Goal: Task Accomplishment & Management: Use online tool/utility

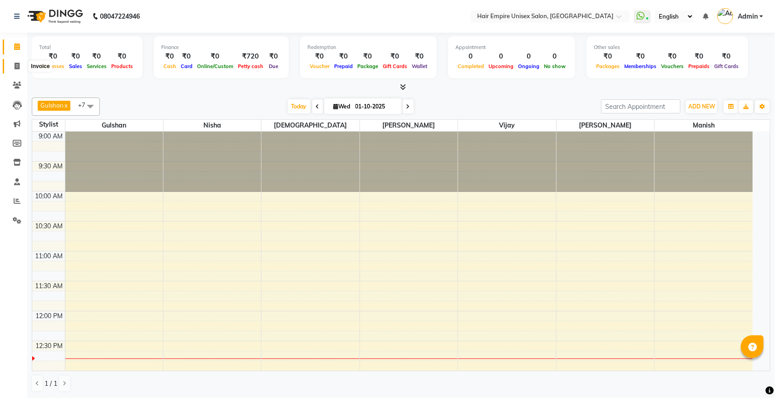
click at [16, 69] on icon at bounding box center [17, 66] width 5 height 7
select select "service"
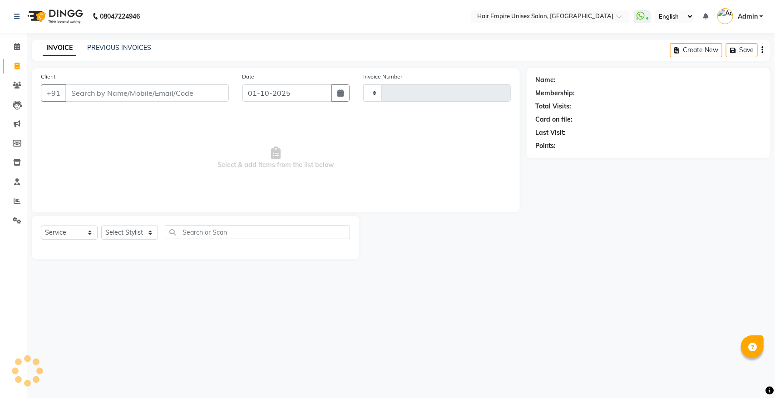
type input "2168"
select select "5055"
click at [18, 85] on icon at bounding box center [17, 85] width 9 height 7
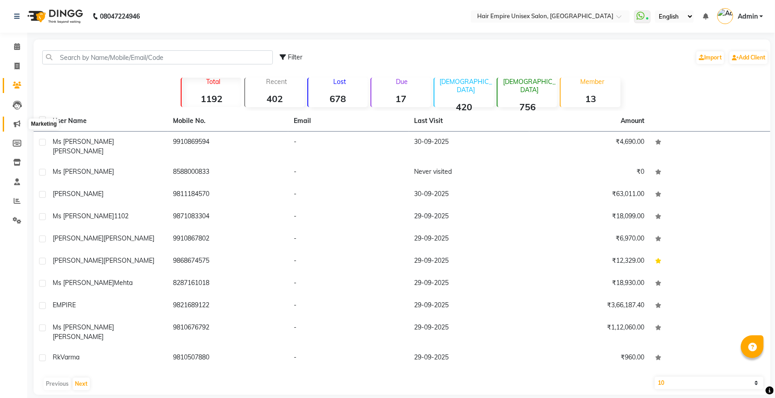
click at [15, 119] on span at bounding box center [17, 124] width 16 height 10
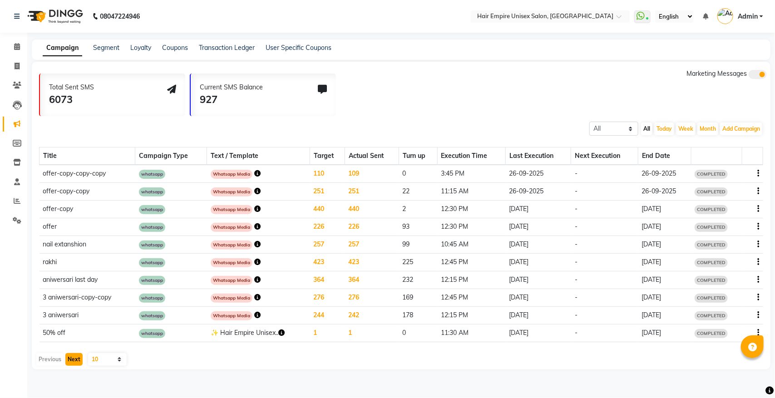
click at [74, 359] on button "Next" at bounding box center [73, 359] width 17 height 13
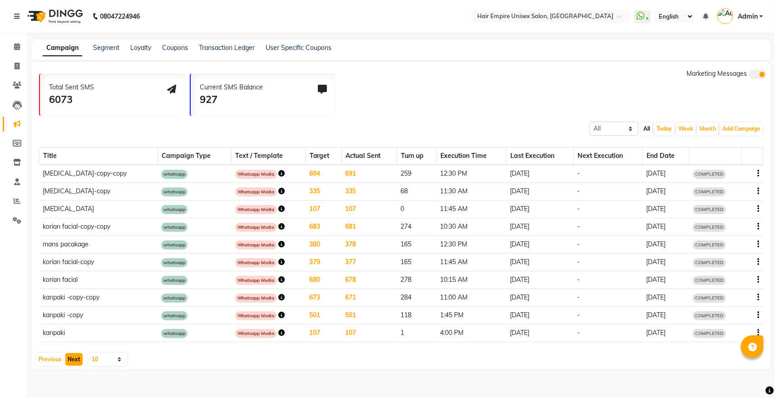
click at [74, 359] on button "Next" at bounding box center [73, 359] width 17 height 13
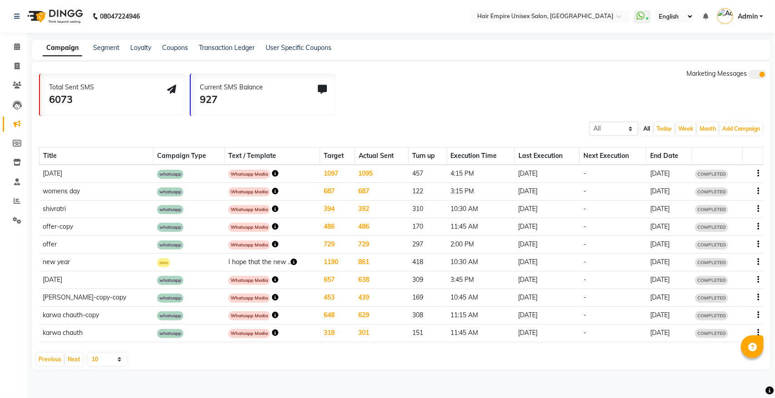
click at [272, 329] on icon "button" at bounding box center [275, 332] width 6 height 6
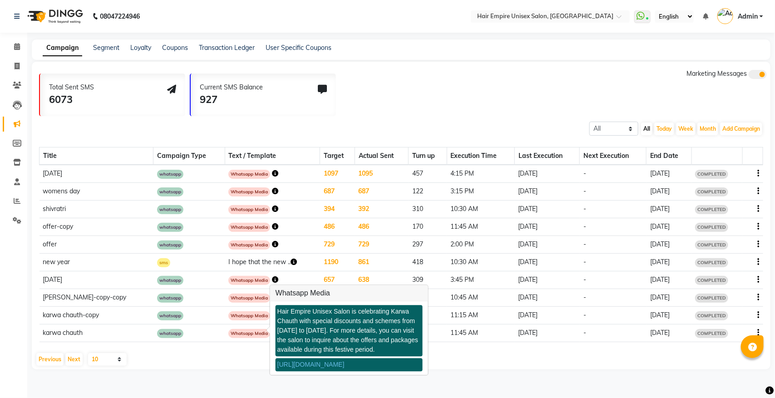
click at [315, 364] on link "[URL][DOMAIN_NAME]" at bounding box center [310, 364] width 67 height 7
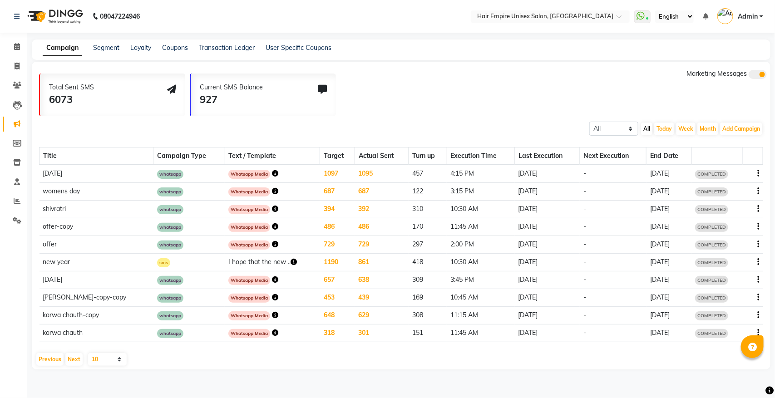
click at [272, 312] on icon "button" at bounding box center [275, 315] width 6 height 6
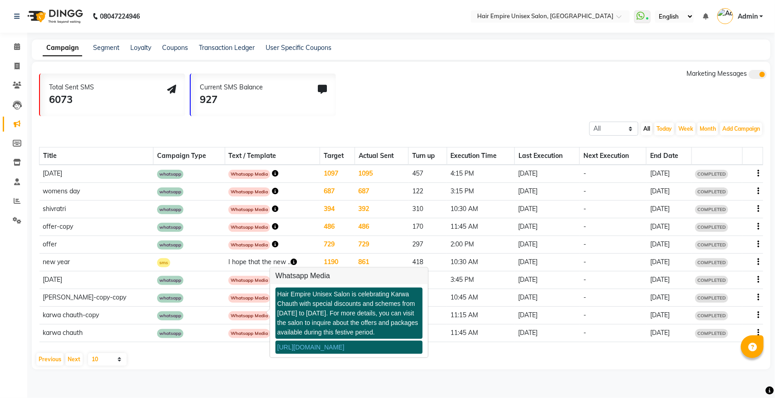
click at [296, 348] on link "[URL][DOMAIN_NAME]" at bounding box center [310, 347] width 67 height 7
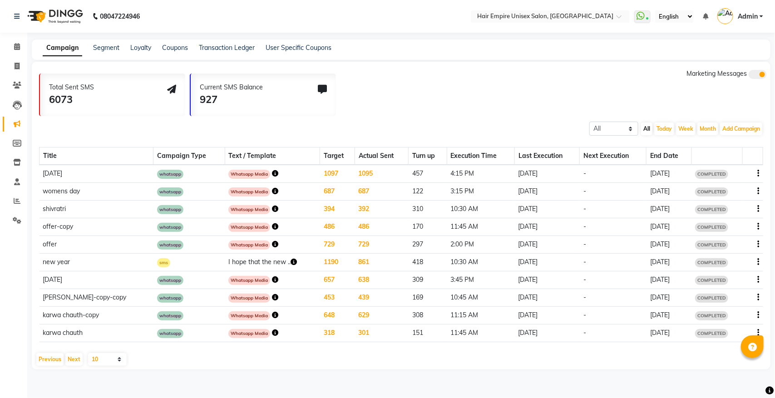
click at [272, 295] on icon "button" at bounding box center [275, 297] width 6 height 6
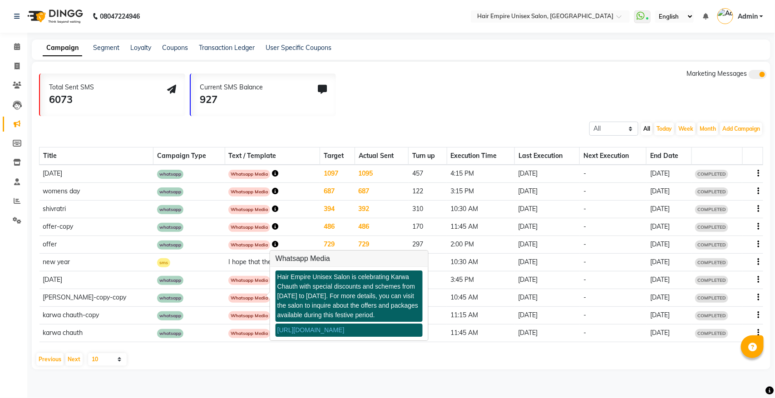
click at [292, 330] on link "[URL][DOMAIN_NAME]" at bounding box center [310, 329] width 67 height 7
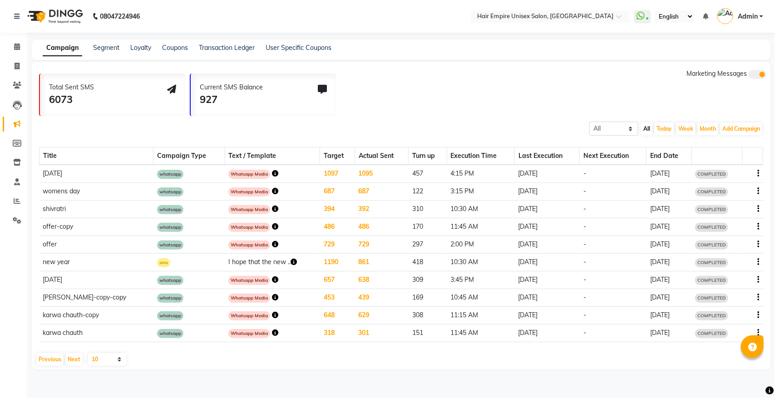
click at [320, 330] on td "318" at bounding box center [337, 333] width 35 height 18
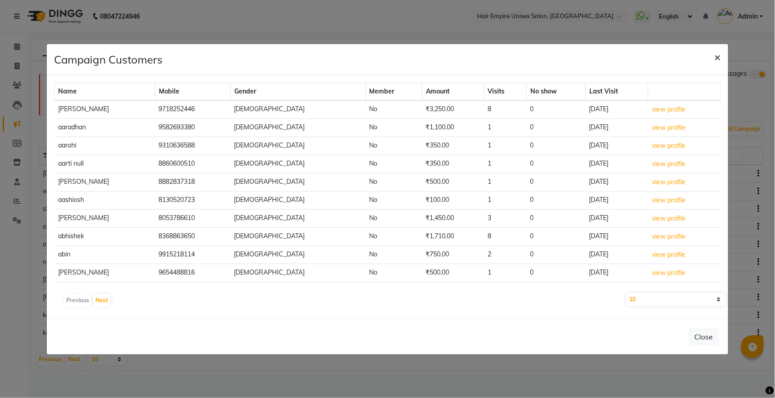
click at [716, 58] on span "×" at bounding box center [717, 57] width 6 height 14
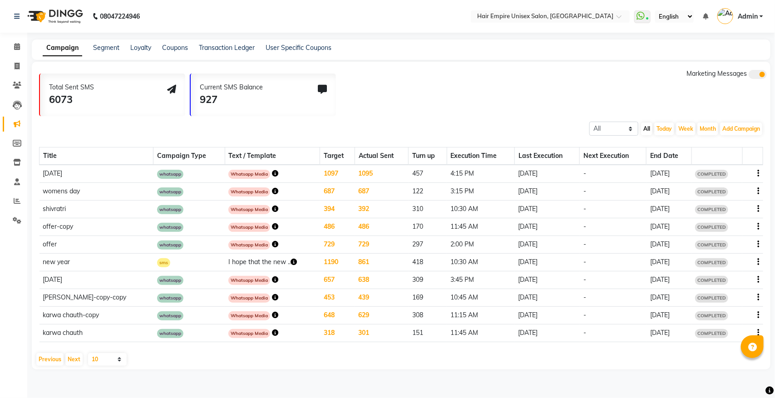
click at [272, 244] on icon "button" at bounding box center [275, 244] width 6 height 6
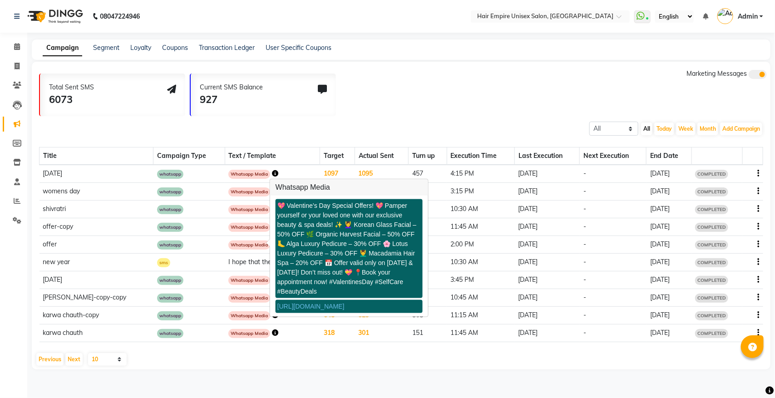
click at [319, 303] on link "[URL][DOMAIN_NAME]" at bounding box center [310, 306] width 67 height 7
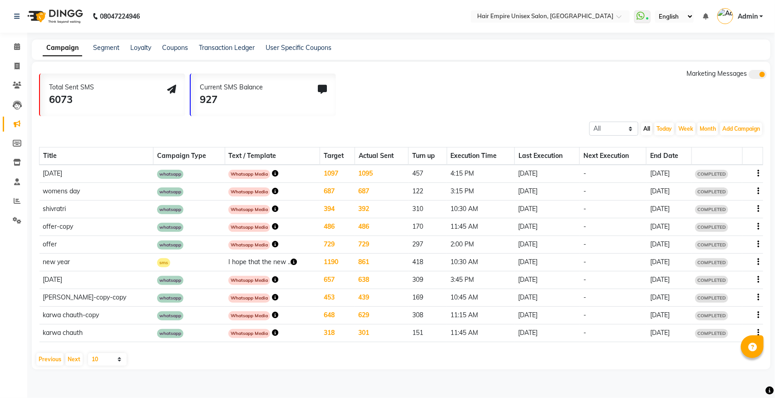
click at [290, 260] on icon "button" at bounding box center [293, 262] width 6 height 6
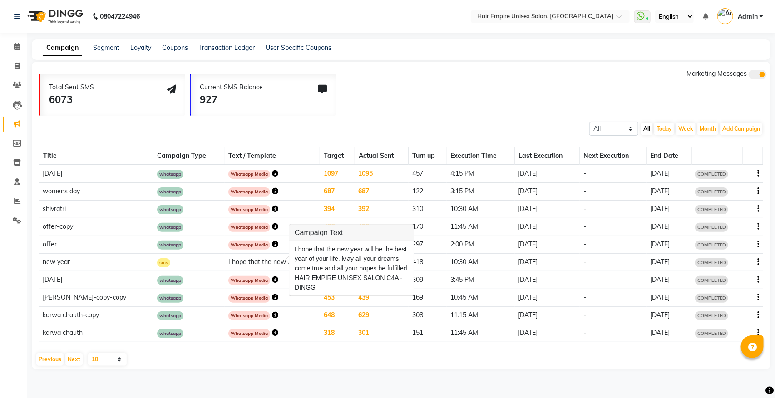
click at [290, 260] on icon "button" at bounding box center [293, 262] width 6 height 6
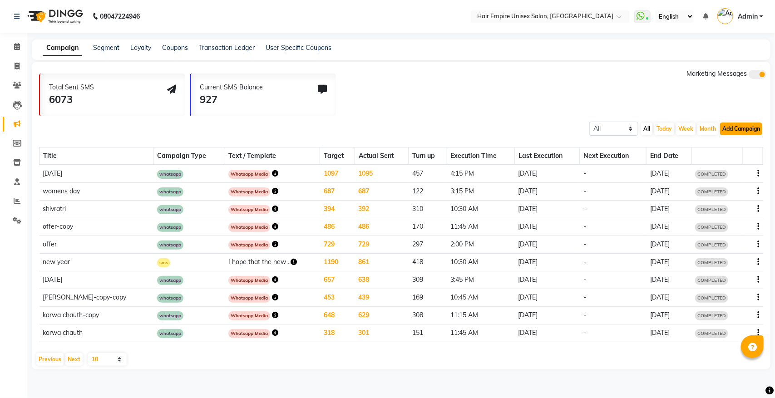
click at [751, 129] on button "Add Campaign" at bounding box center [741, 129] width 42 height 13
click at [735, 168] on div "WhatsApp (Direct)" at bounding box center [733, 171] width 77 height 14
select select "2"
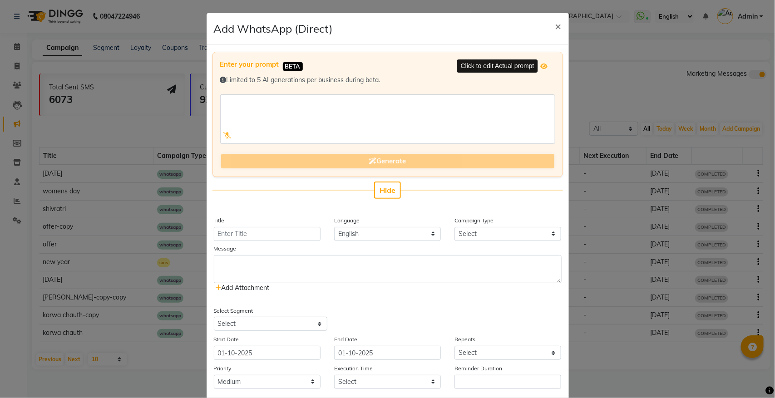
click at [543, 64] on icon at bounding box center [543, 66] width 7 height 6
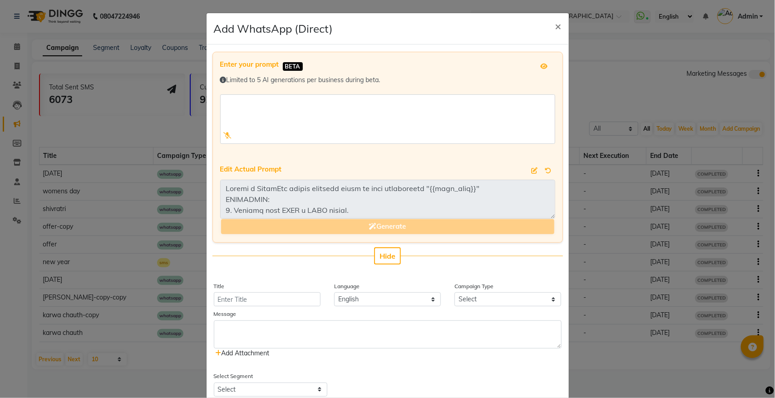
scroll to position [57, 0]
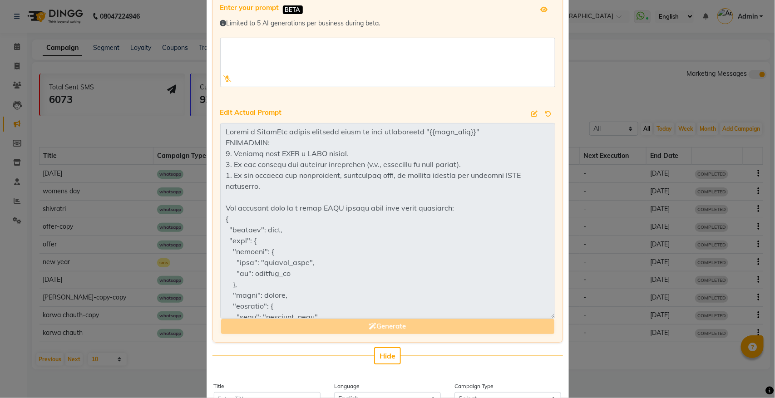
drag, startPoint x: 547, startPoint y: 160, endPoint x: 558, endPoint y: 316, distance: 156.5
click at [558, 316] on div "Enter your prompt BETA Limited to 5 AI generations per business during beta. Ed…" at bounding box center [387, 169] width 350 height 348
click at [545, 113] on icon at bounding box center [548, 114] width 6 height 6
click at [520, 30] on div "Limited to 5 AI generations per business during beta." at bounding box center [387, 28] width 335 height 19
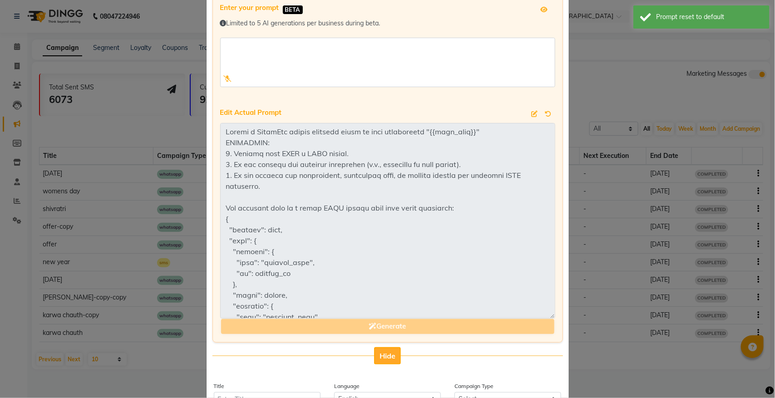
click at [388, 355] on span "Hide" at bounding box center [387, 355] width 16 height 9
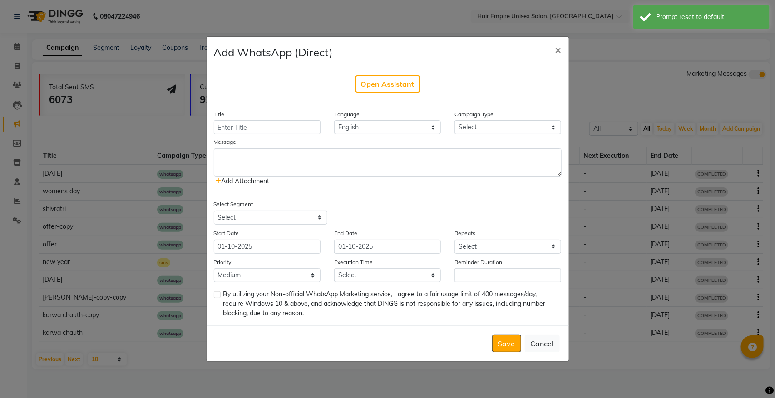
scroll to position [0, 0]
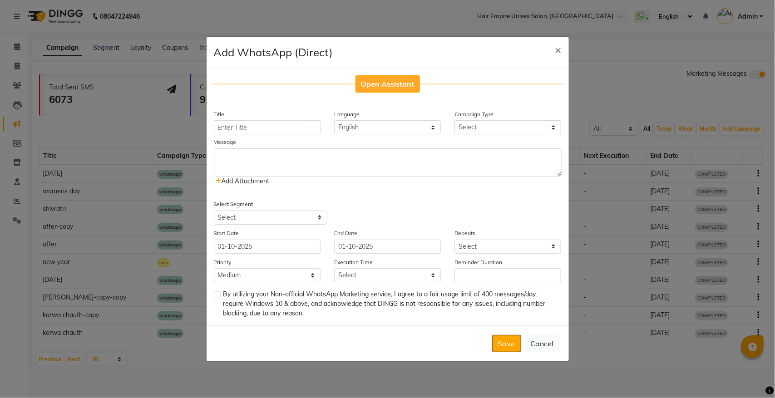
click at [402, 88] on span "Open Assistant" at bounding box center [388, 83] width 54 height 9
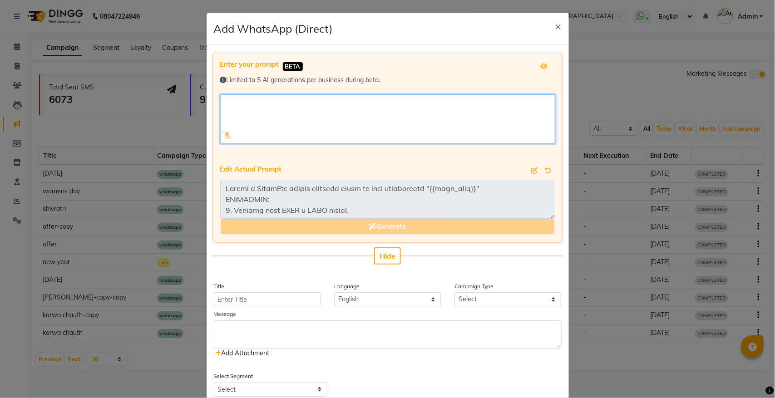
click at [289, 109] on textarea at bounding box center [387, 118] width 335 height 49
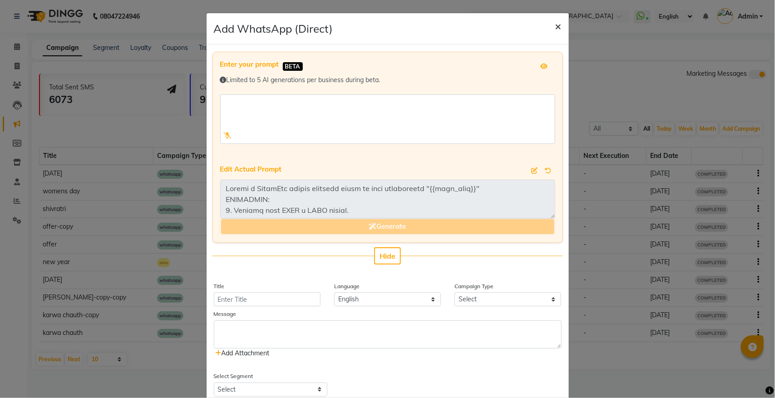
click at [556, 25] on span "×" at bounding box center [558, 26] width 6 height 14
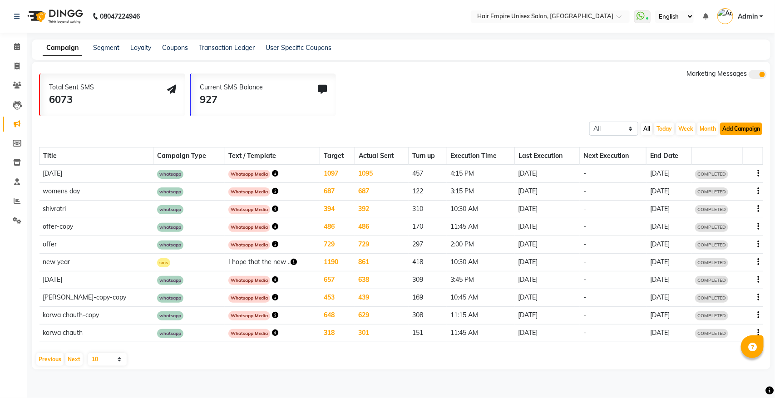
click at [729, 128] on button "Add Campaign" at bounding box center [741, 129] width 42 height 13
click at [726, 139] on div "SMS Campaign" at bounding box center [733, 144] width 77 height 14
select select "2"
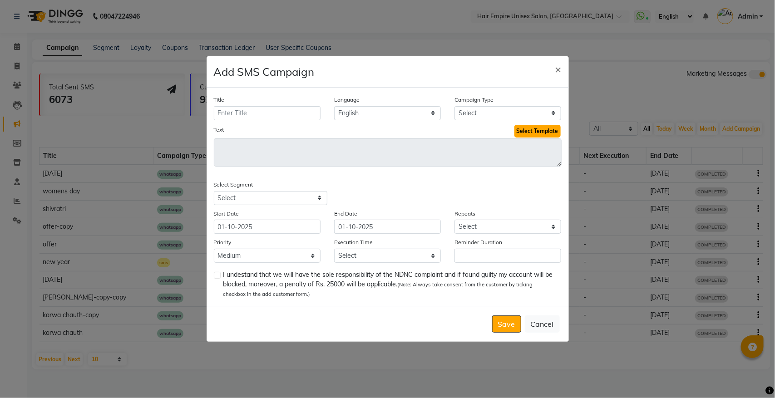
click at [530, 130] on button "Select Template" at bounding box center [537, 131] width 46 height 13
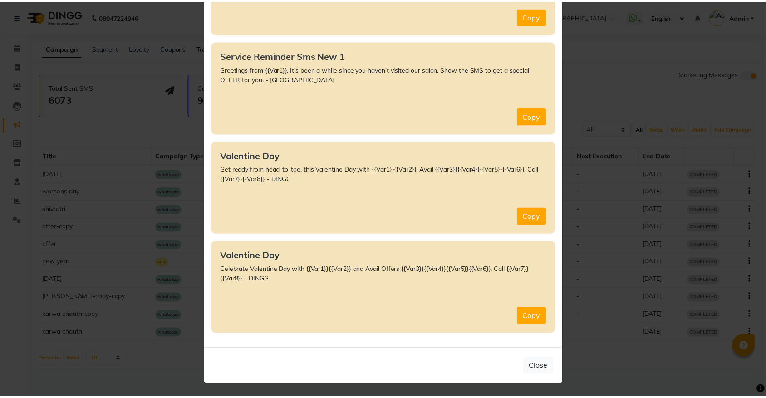
scroll to position [6848, 0]
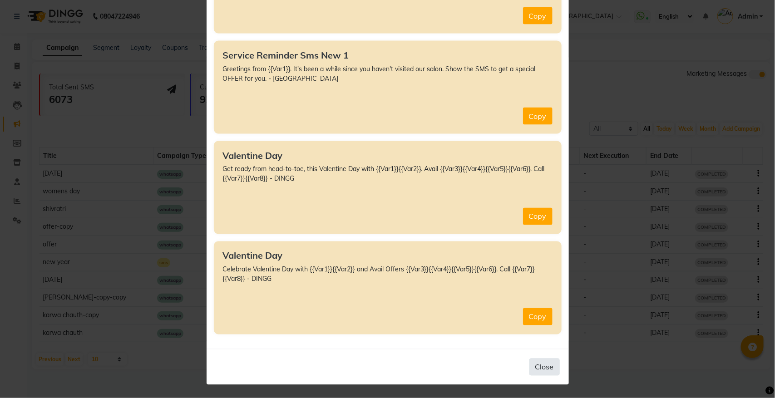
click at [541, 362] on button "Close" at bounding box center [544, 366] width 30 height 17
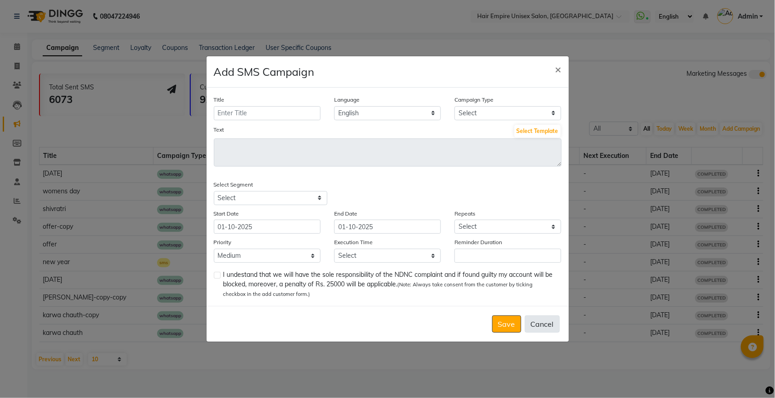
click at [541, 327] on button "Cancel" at bounding box center [542, 323] width 35 height 17
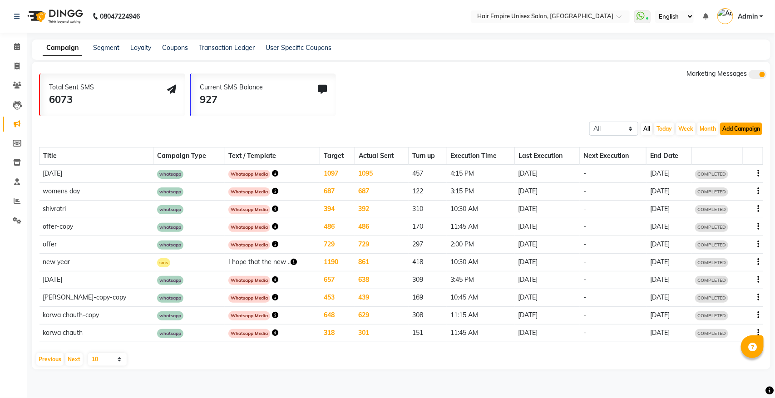
click at [734, 126] on button "Add Campaign" at bounding box center [741, 129] width 42 height 13
click at [462, 128] on div "All Scheduled Completed All [DATE] Week Month Add Campaign SMS Campaign Email C…" at bounding box center [401, 128] width 738 height 16
click at [20, 221] on icon at bounding box center [17, 220] width 9 height 7
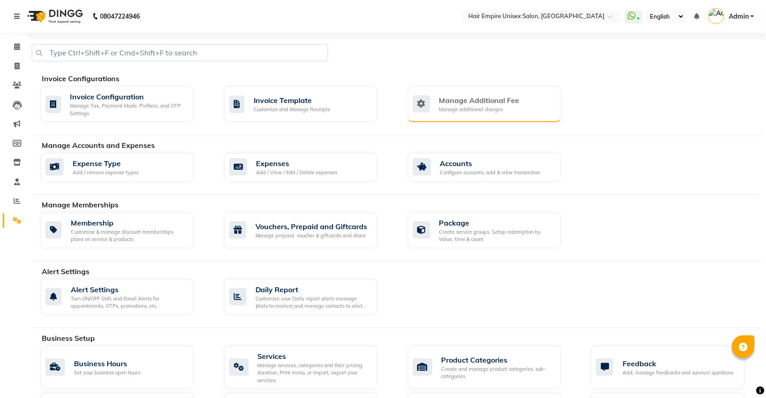
click at [491, 106] on div "Manage additional charges" at bounding box center [479, 110] width 80 height 8
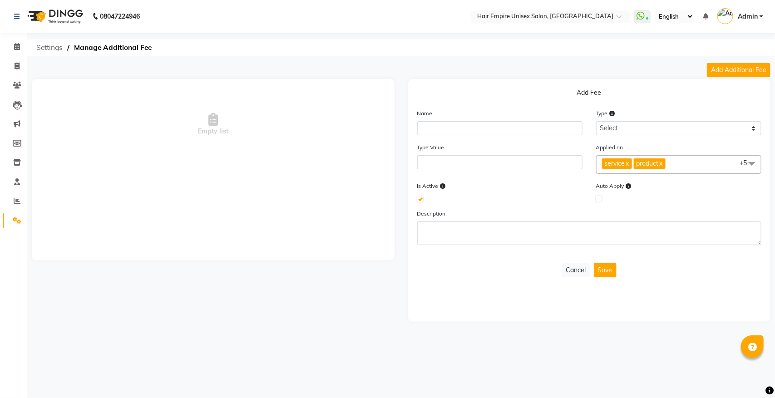
click at [55, 49] on span "Settings" at bounding box center [49, 47] width 35 height 16
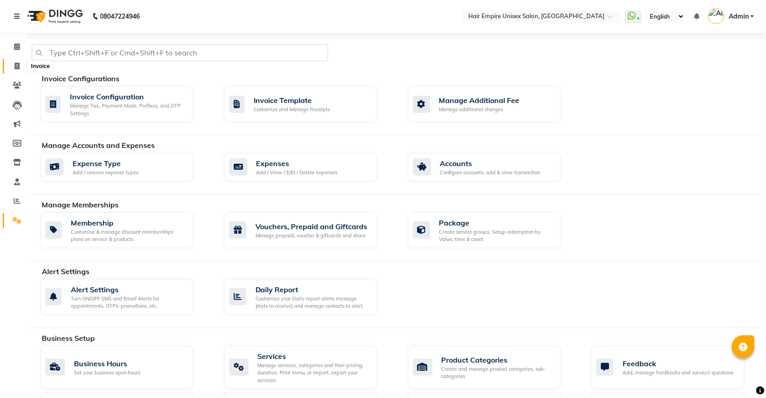
click at [17, 66] on icon at bounding box center [17, 66] width 5 height 7
select select "service"
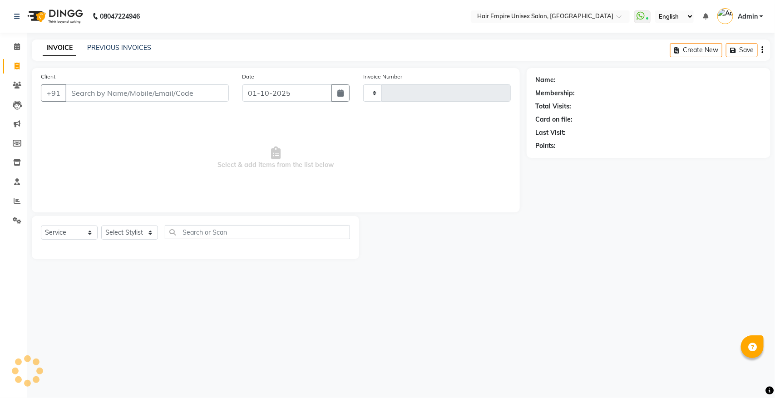
type input "2168"
select select "5055"
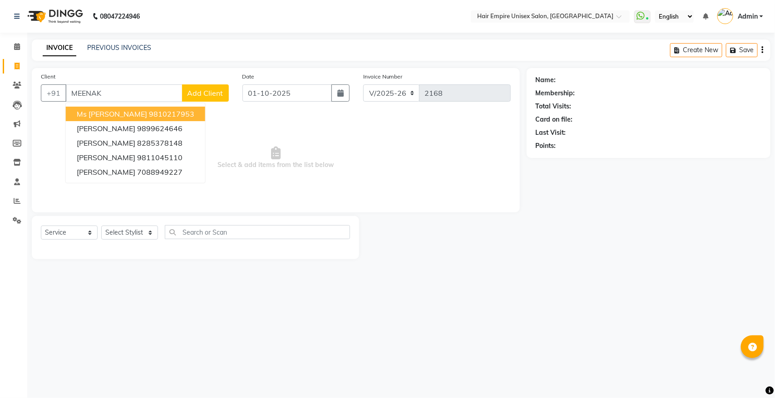
click at [114, 109] on span "Ms [PERSON_NAME]" at bounding box center [112, 113] width 70 height 9
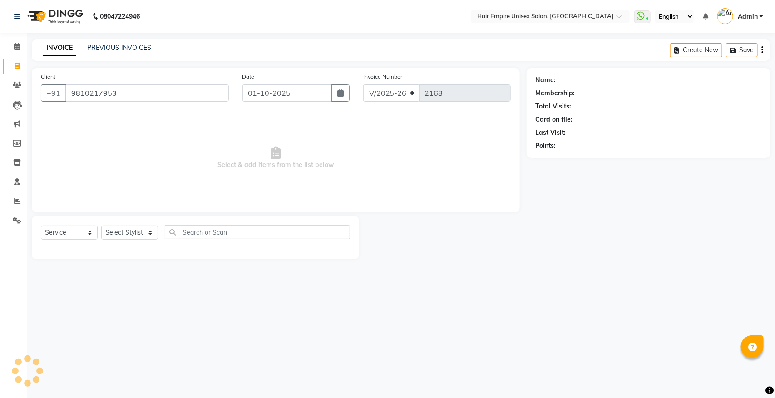
type input "9810217953"
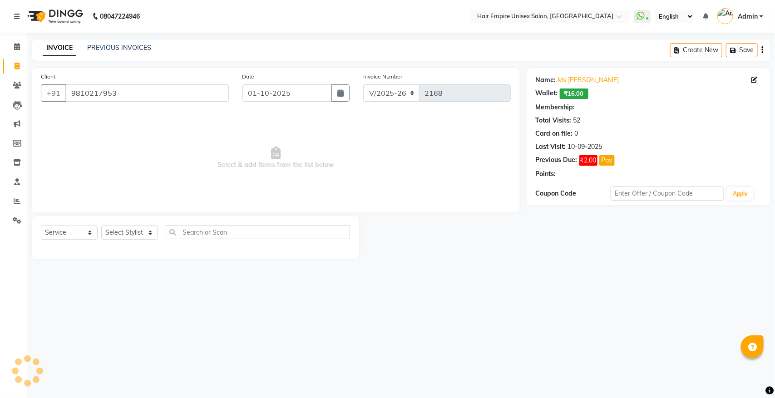
select select "1: Object"
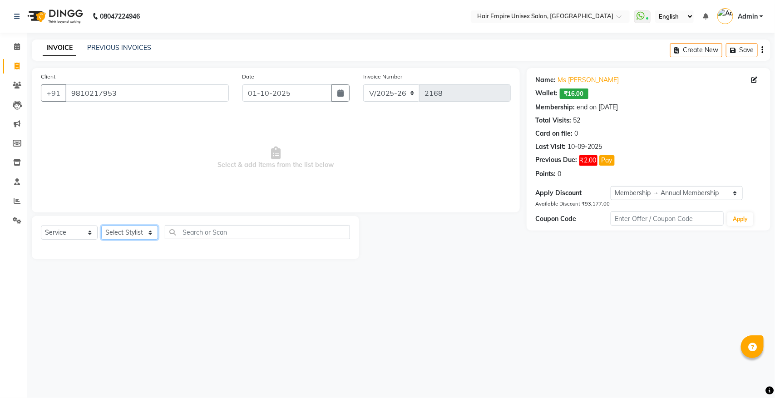
click at [128, 231] on select "Select Stylist [PERSON_NAME] [PERSON_NAME] [PERSON_NAME] Nisha [PERSON_NAME] [P…" at bounding box center [129, 233] width 57 height 14
select select "31808"
click at [101, 226] on select "Select Stylist [PERSON_NAME] [PERSON_NAME] [PERSON_NAME] Nisha [PERSON_NAME] [P…" at bounding box center [129, 233] width 57 height 14
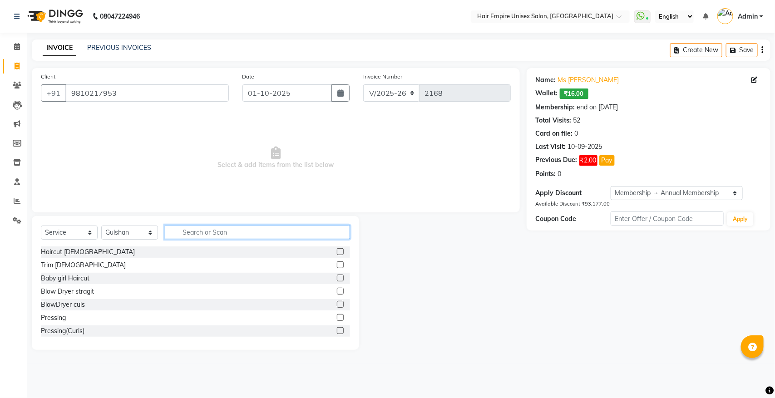
click at [257, 234] on input "text" at bounding box center [257, 232] width 185 height 14
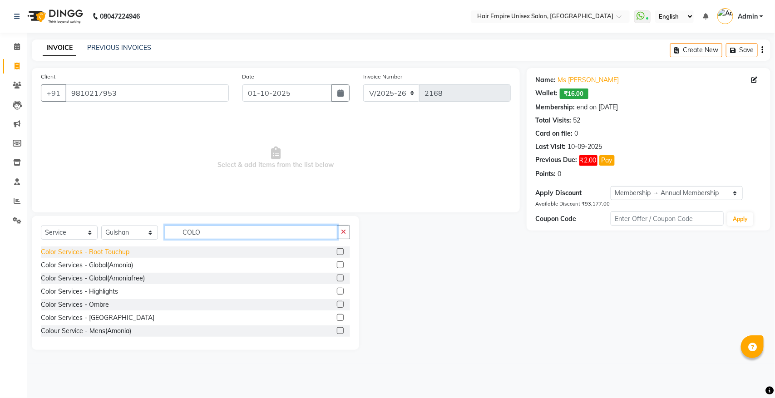
type input "COLO"
click at [116, 252] on div "Color Services - Root Touchup" at bounding box center [85, 252] width 88 height 10
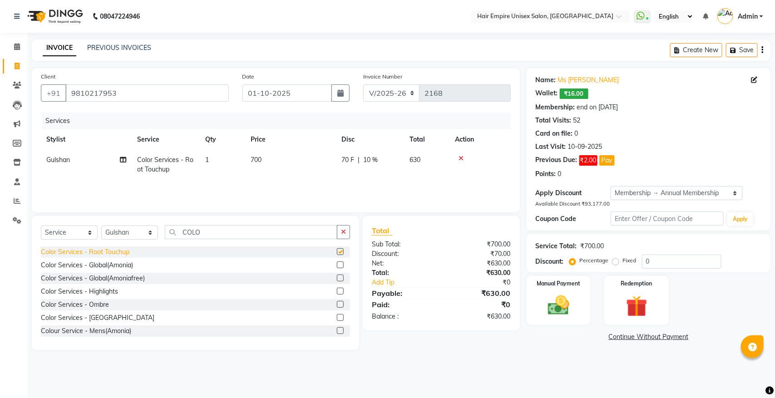
checkbox input "false"
click at [123, 237] on select "Select Stylist [PERSON_NAME] [PERSON_NAME] [PERSON_NAME] Nisha [PERSON_NAME] [P…" at bounding box center [129, 233] width 57 height 14
select select "31810"
click at [101, 226] on select "Select Stylist [PERSON_NAME] [PERSON_NAME] [PERSON_NAME] Nisha [PERSON_NAME] [P…" at bounding box center [129, 233] width 57 height 14
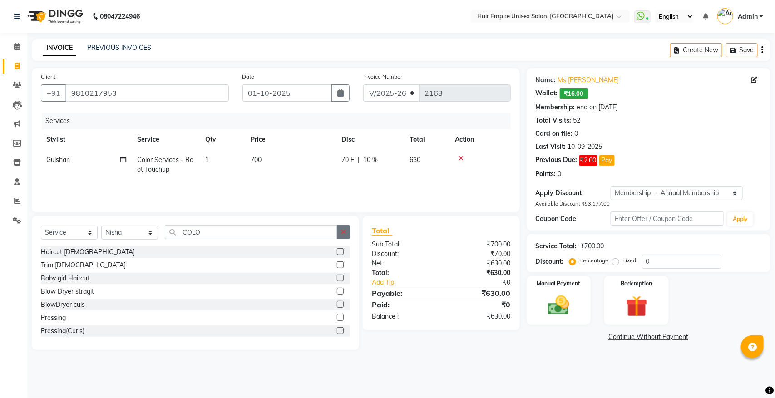
click at [341, 230] on icon "button" at bounding box center [343, 232] width 5 height 6
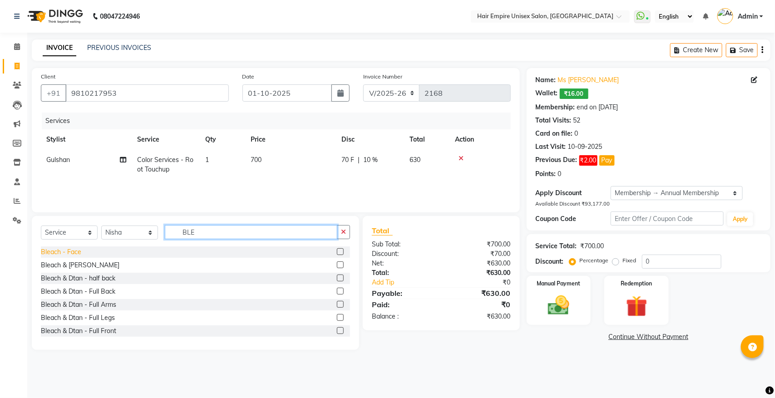
type input "BLE"
click at [74, 248] on div "Bleach - Face" at bounding box center [61, 252] width 40 height 10
checkbox input "false"
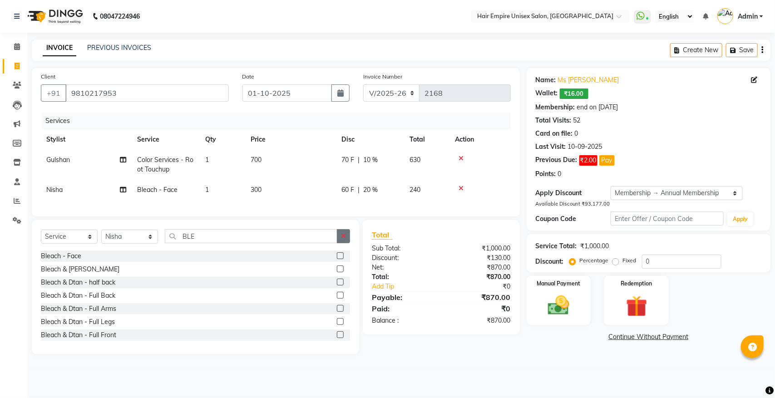
click at [337, 243] on button "button" at bounding box center [343, 236] width 13 height 14
type input "BLEA"
click at [83, 300] on div "Bleach & Dtan - Full Back" at bounding box center [78, 296] width 74 height 10
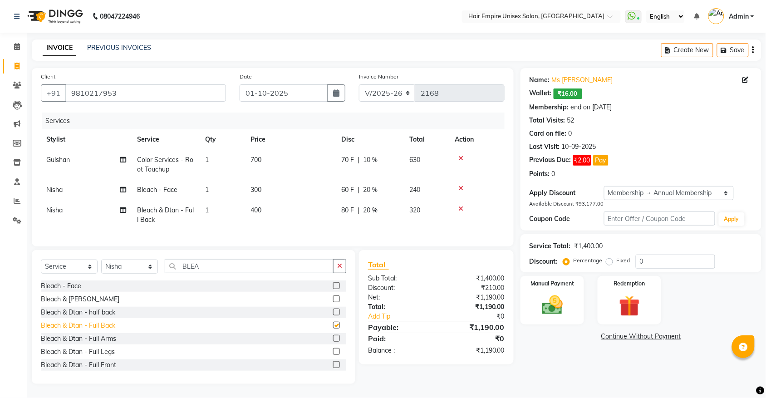
checkbox input "false"
click at [339, 269] on icon "button" at bounding box center [339, 266] width 5 height 6
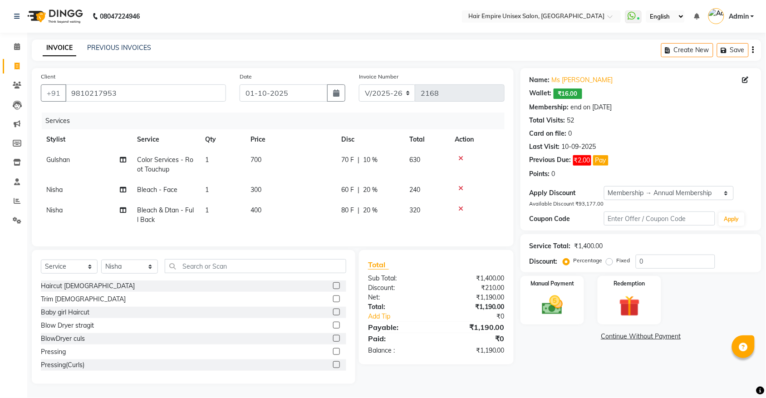
click at [461, 210] on icon at bounding box center [460, 209] width 5 height 6
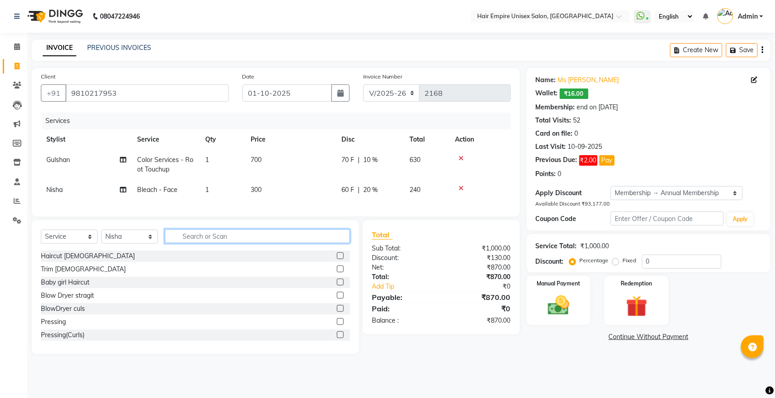
click at [262, 243] on input "text" at bounding box center [257, 236] width 185 height 14
type input "BLEA"
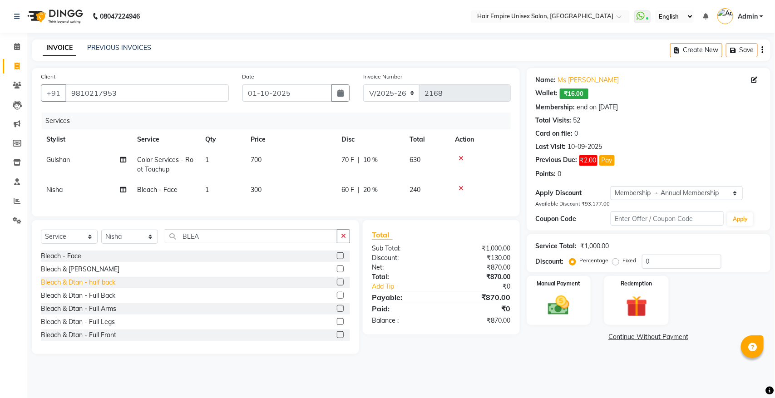
click at [105, 287] on div "Bleach & Dtan - half back" at bounding box center [78, 283] width 74 height 10
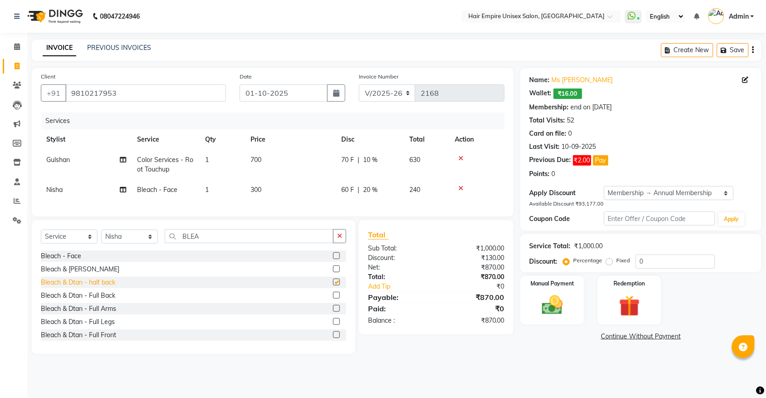
checkbox input "false"
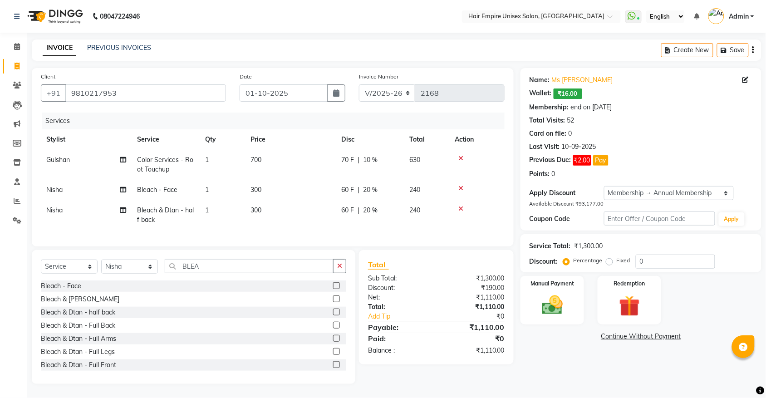
scroll to position [8, 0]
click at [337, 262] on button "button" at bounding box center [339, 266] width 13 height 14
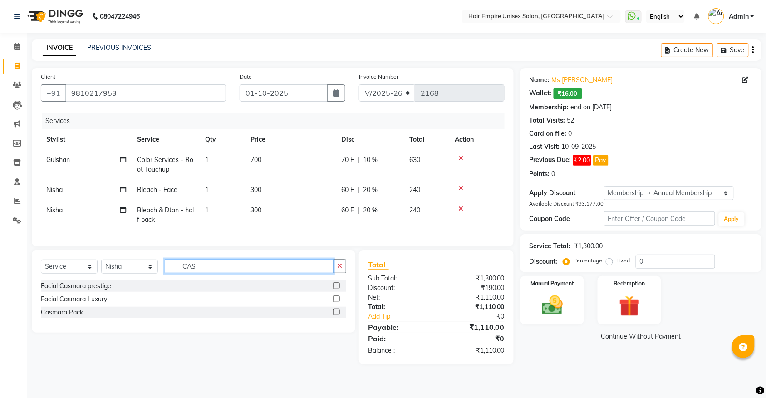
scroll to position [0, 0]
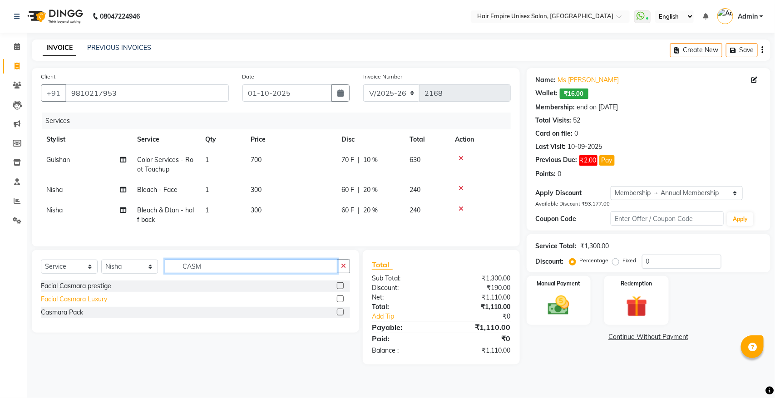
type input "CASM"
click at [66, 304] on div "Facial Casmara Luxury" at bounding box center [74, 300] width 66 height 10
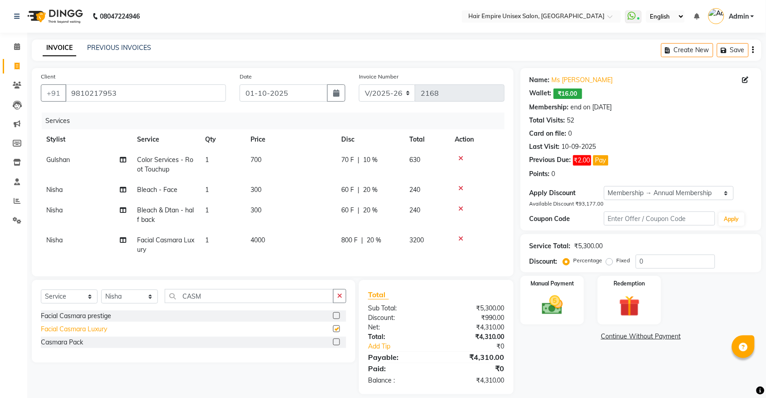
checkbox input "false"
click at [67, 321] on div "Facial Casmara prestige" at bounding box center [76, 316] width 70 height 10
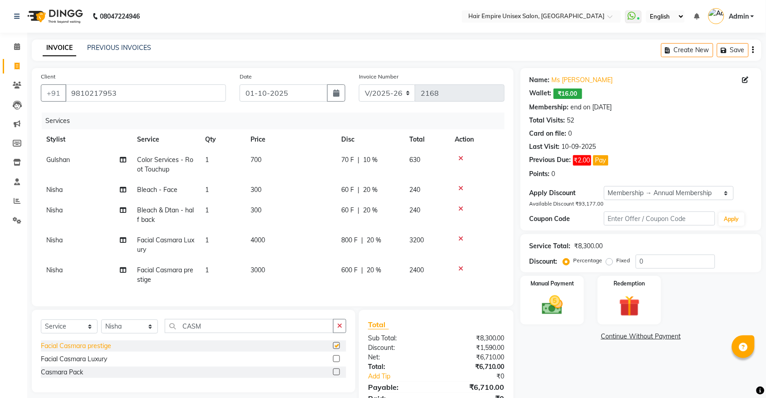
checkbox input "false"
click at [460, 239] on icon at bounding box center [460, 239] width 5 height 6
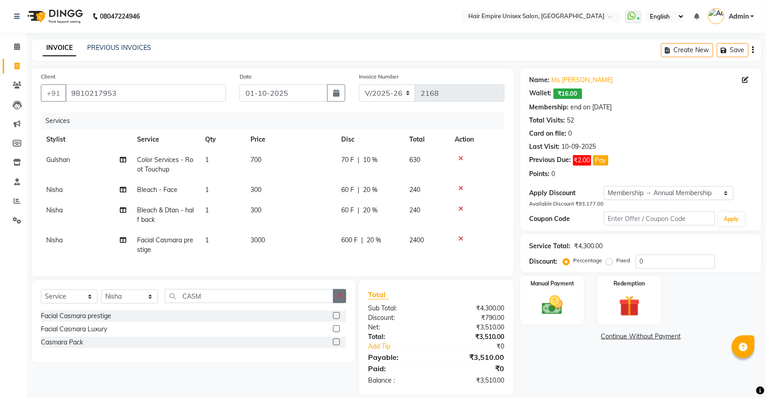
click at [339, 299] on icon "button" at bounding box center [339, 296] width 5 height 6
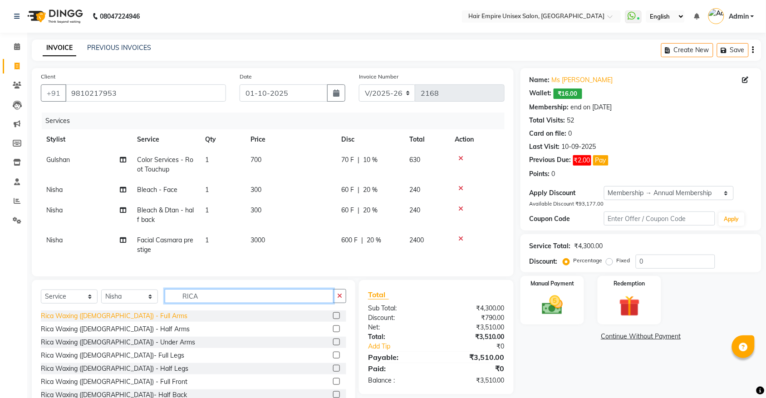
type input "RICA"
click at [116, 320] on div "Rica Waxing ([DEMOGRAPHIC_DATA]) - Full Arms" at bounding box center [114, 316] width 147 height 10
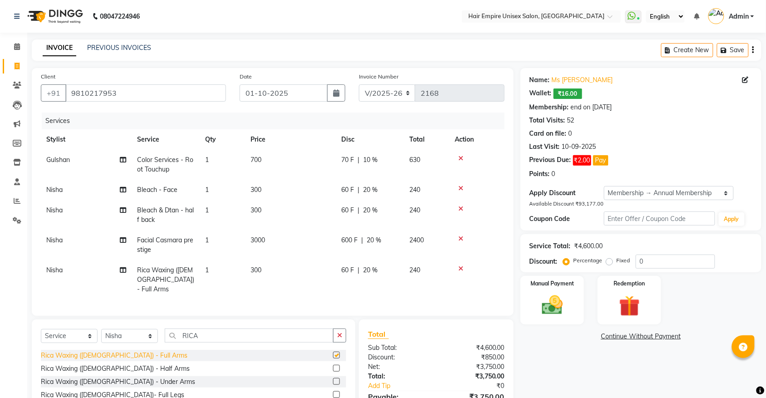
checkbox input "false"
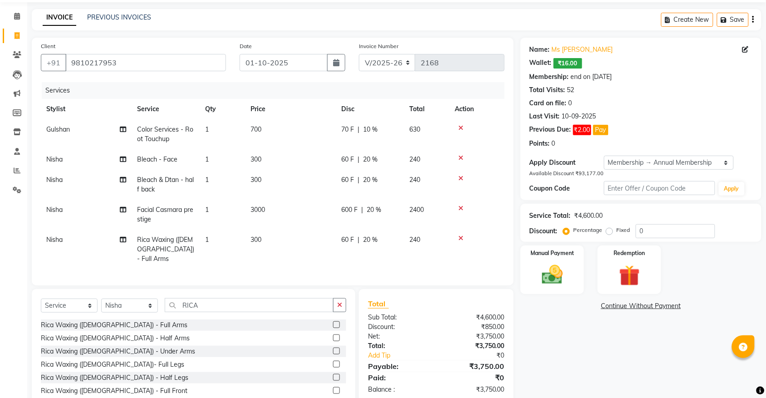
scroll to position [57, 0]
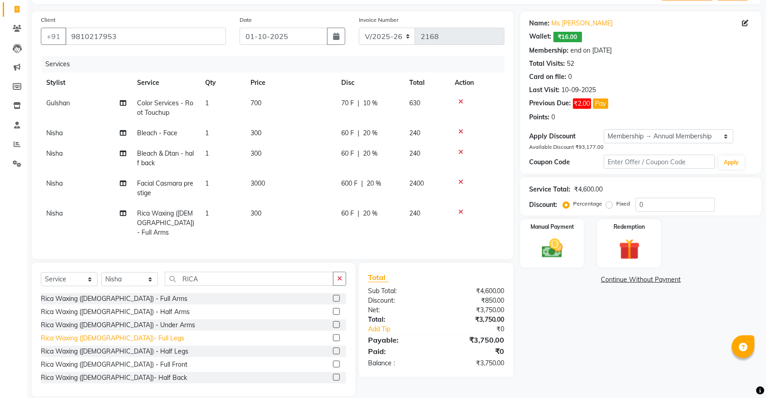
click at [118, 339] on div "Rica Waxing ([DEMOGRAPHIC_DATA])- Full Legs" at bounding box center [112, 339] width 143 height 10
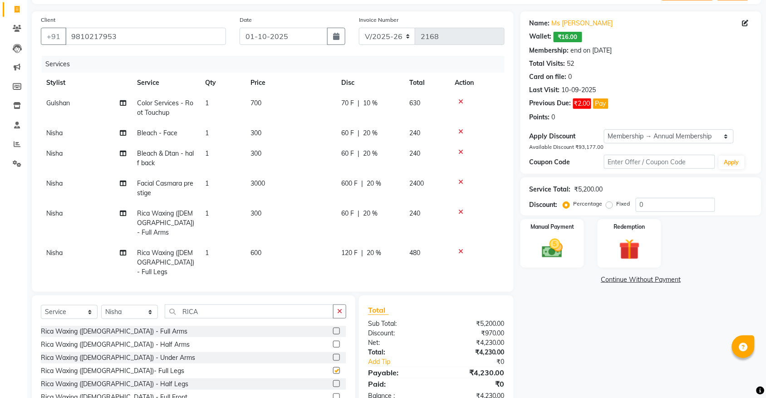
checkbox input "false"
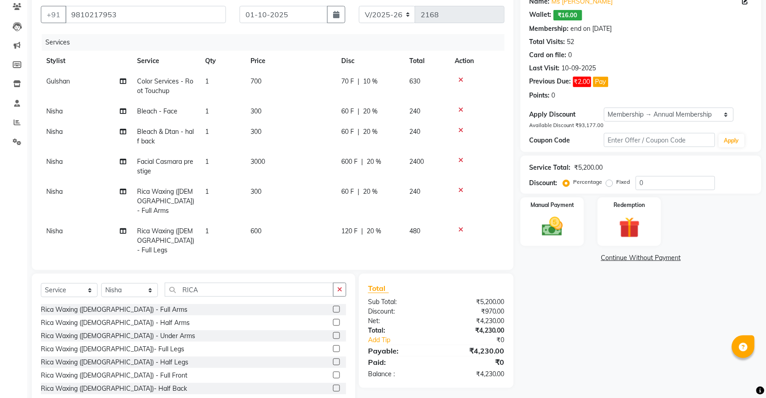
scroll to position [98, 0]
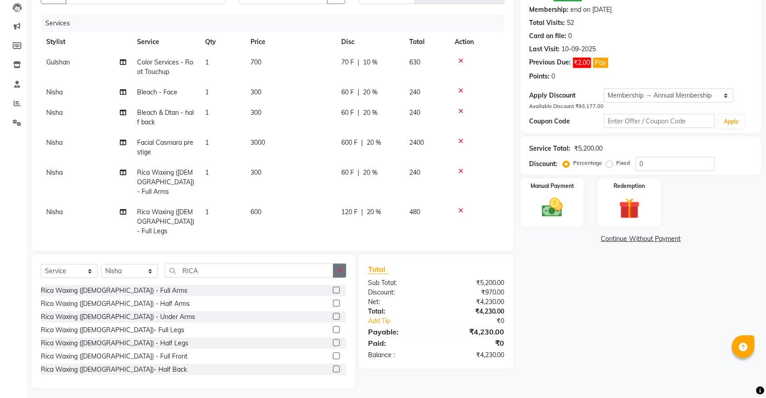
click at [339, 267] on icon "button" at bounding box center [339, 270] width 5 height 6
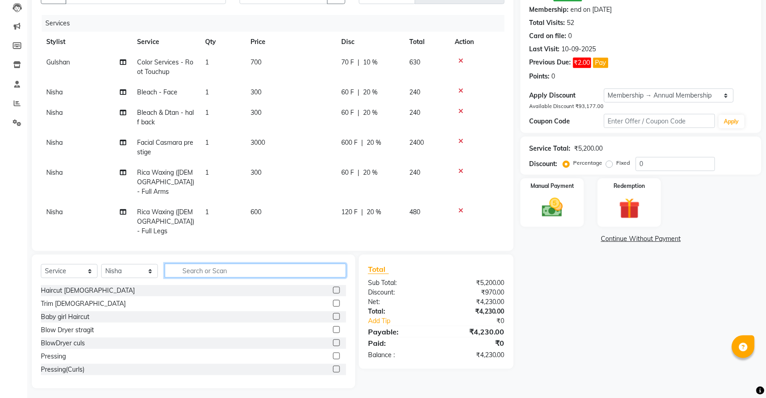
click at [309, 269] on input "text" at bounding box center [256, 271] width 182 height 14
type input "TH"
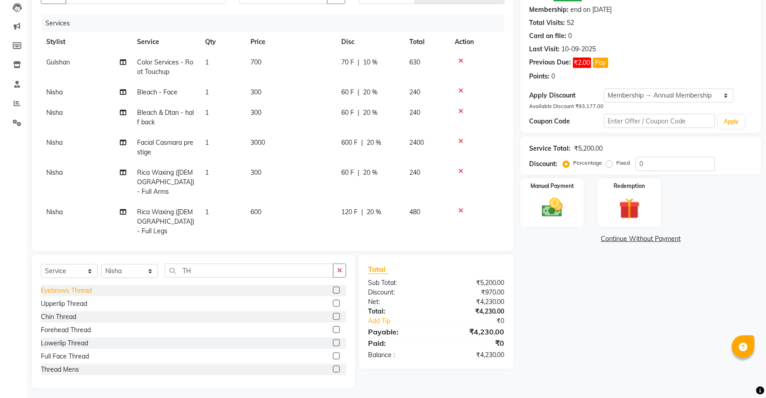
click at [82, 287] on div "Eyebrows Thread" at bounding box center [66, 291] width 51 height 10
checkbox input "false"
click at [336, 266] on button "button" at bounding box center [339, 271] width 13 height 14
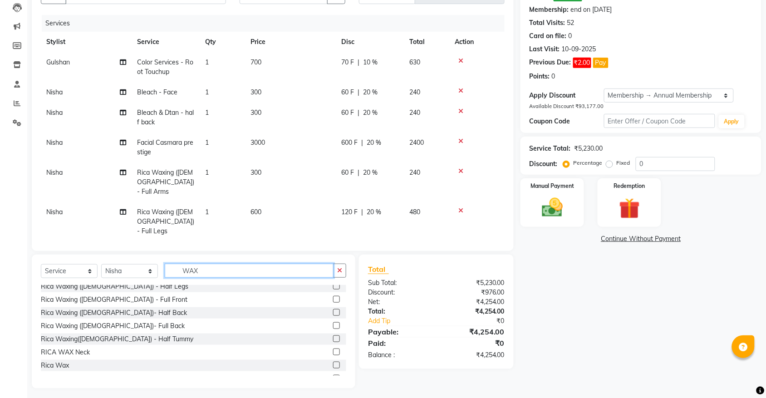
scroll to position [113, 0]
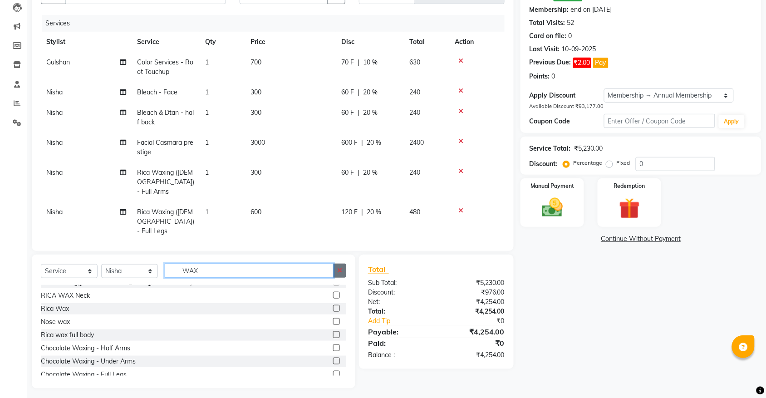
type input "WAX"
click at [339, 268] on icon "button" at bounding box center [339, 270] width 5 height 6
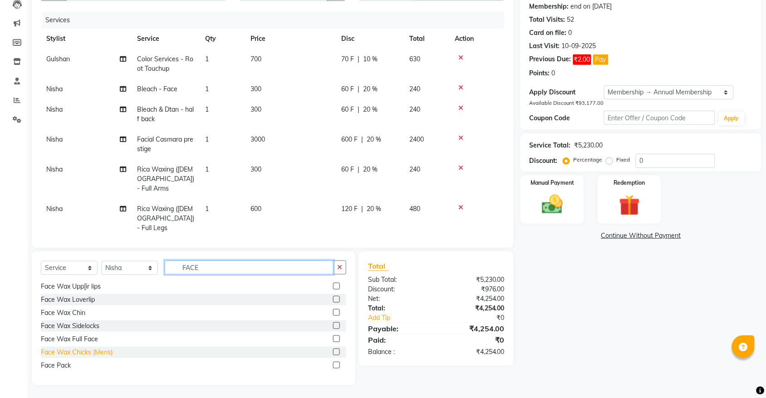
scroll to position [101, 0]
type input "FACE"
click at [87, 337] on div "Face Wax Full Face" at bounding box center [69, 339] width 57 height 10
checkbox input "false"
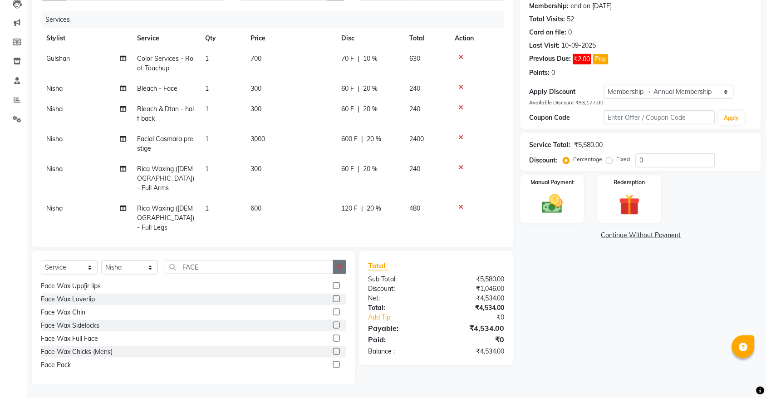
click at [339, 266] on icon "button" at bounding box center [339, 267] width 5 height 6
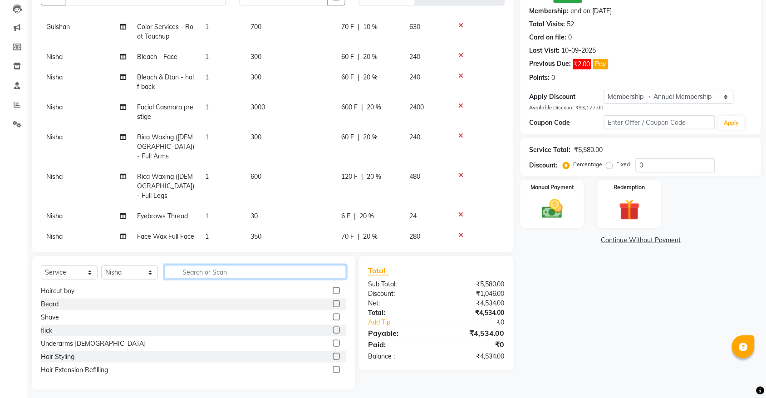
scroll to position [101, 0]
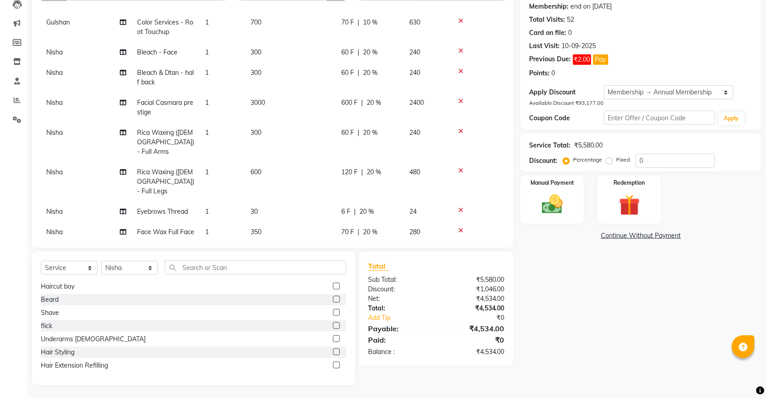
click at [343, 207] on span "6 F" at bounding box center [345, 212] width 9 height 10
select select "31810"
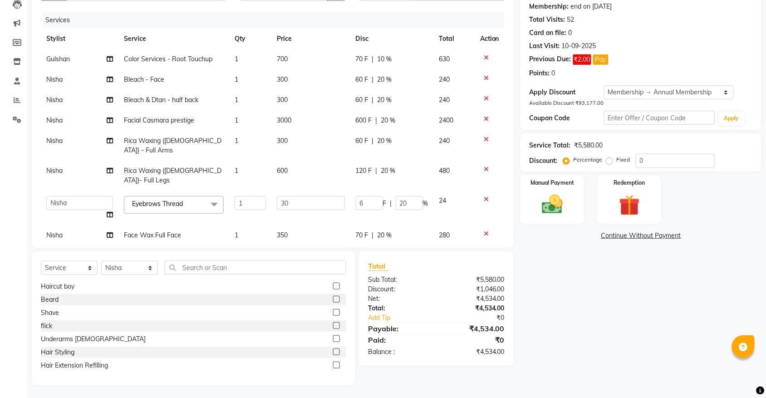
scroll to position [96, 0]
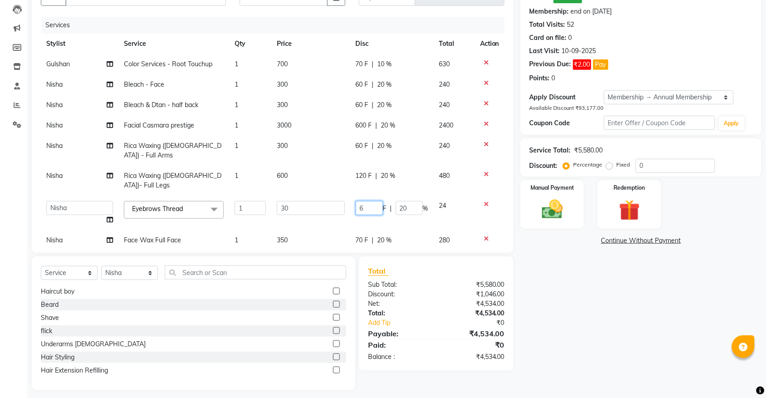
click at [366, 201] on input "6" at bounding box center [369, 208] width 27 height 14
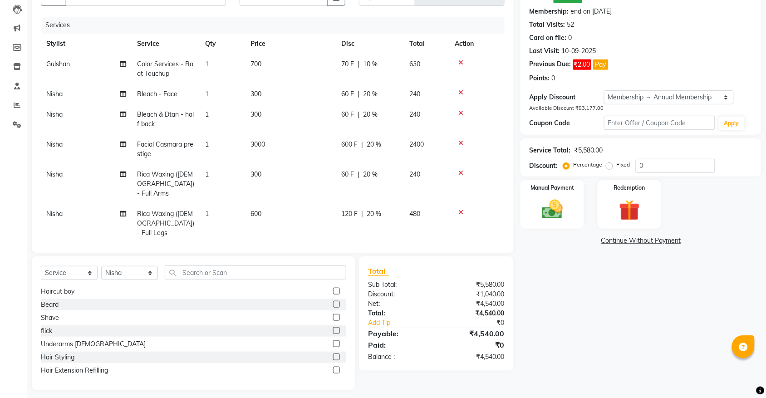
click at [362, 203] on tbody "Gulshan Color Services - Root Touchup 1 700 70 F | 10 % 630 Nisha Bleach - Face…" at bounding box center [273, 169] width 464 height 230
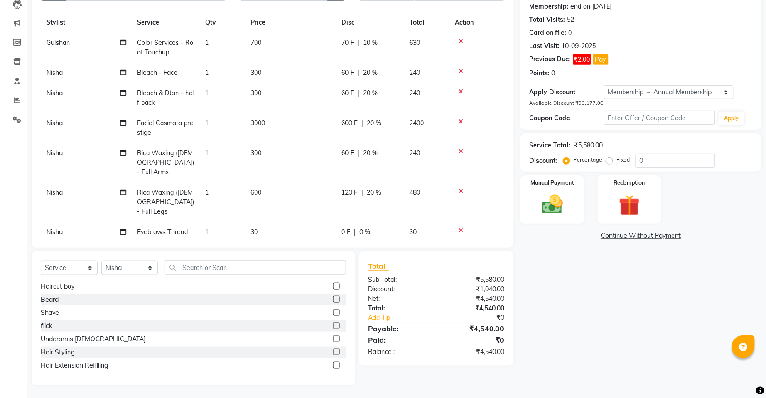
scroll to position [0, 0]
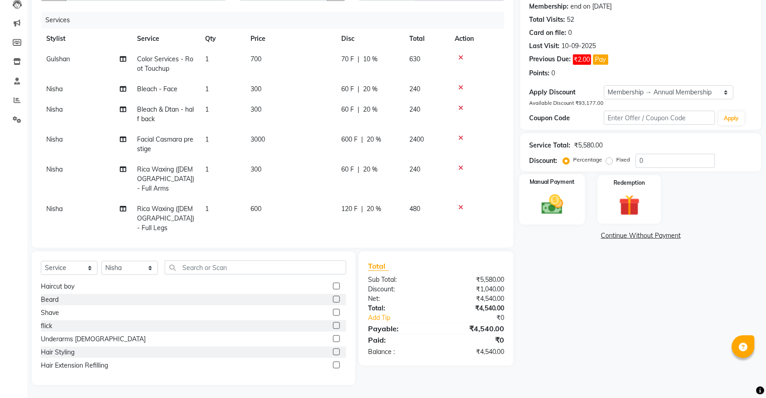
click at [554, 213] on img at bounding box center [552, 204] width 35 height 25
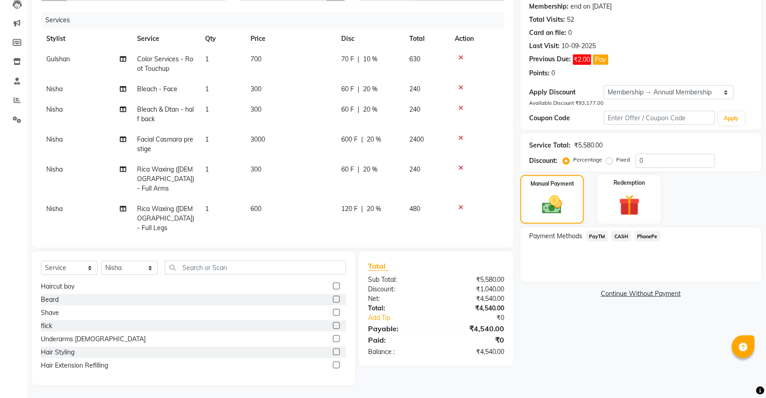
scroll to position [37, 0]
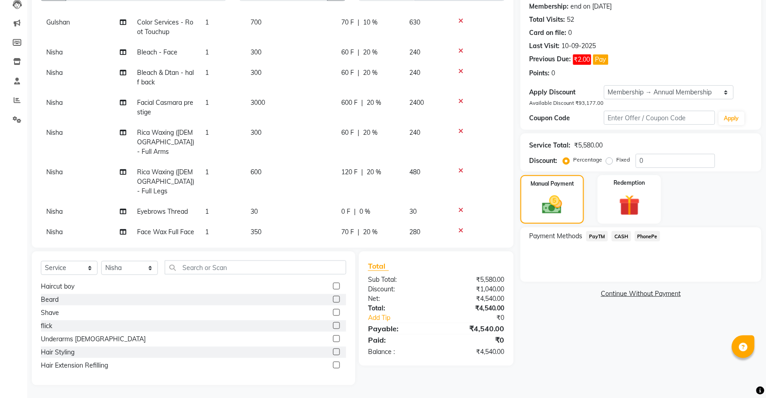
click at [598, 232] on span "PayTM" at bounding box center [597, 236] width 22 height 10
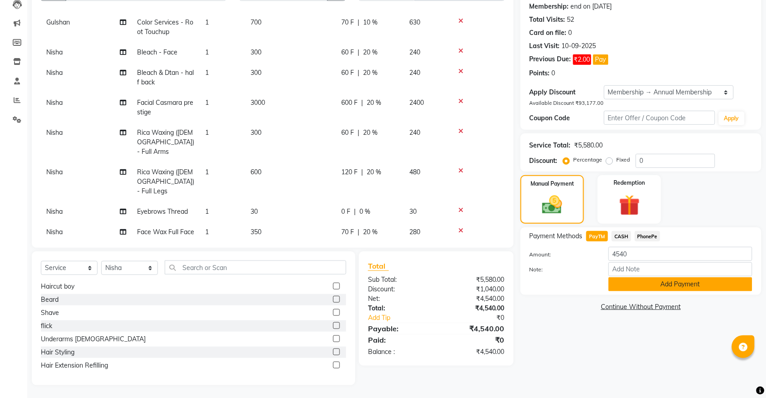
click at [641, 281] on button "Add Payment" at bounding box center [681, 284] width 144 height 14
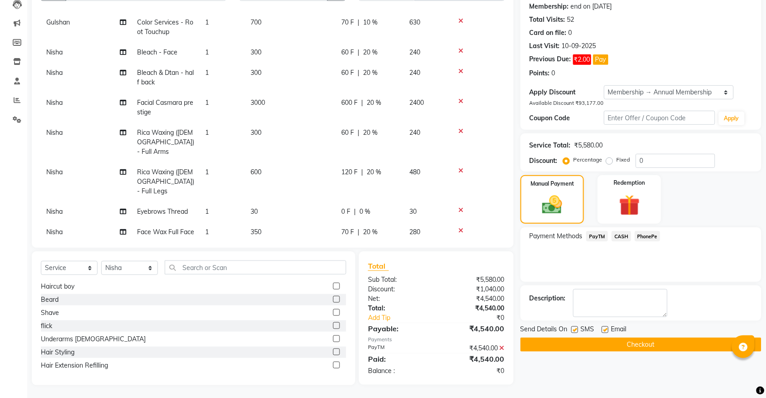
click at [636, 349] on button "Checkout" at bounding box center [641, 345] width 241 height 14
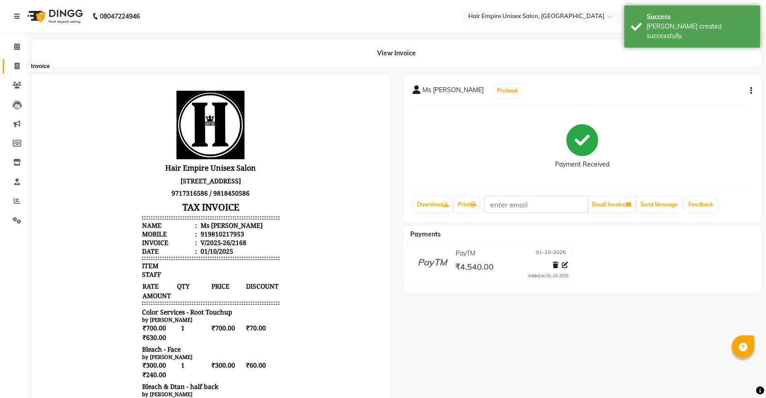
click at [17, 68] on icon at bounding box center [17, 66] width 5 height 7
select select "5055"
select select "service"
